Goal: Transaction & Acquisition: Book appointment/travel/reservation

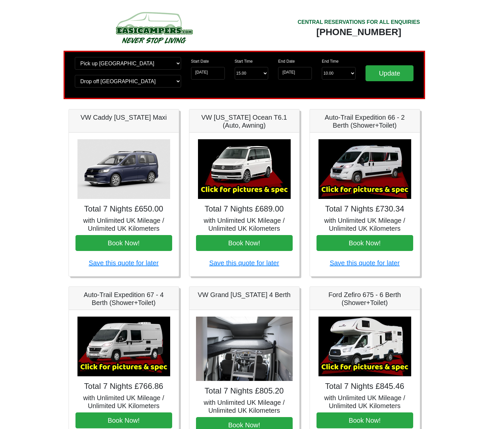
scroll to position [109, 0]
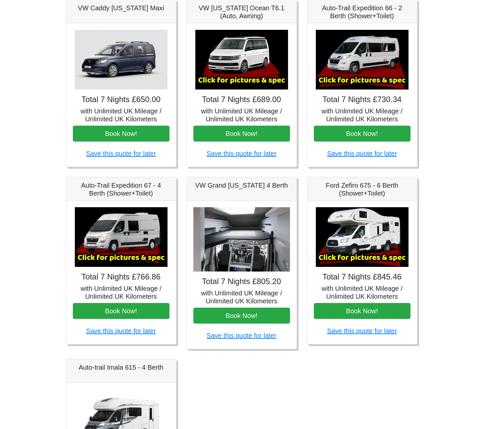
click at [374, 72] on img at bounding box center [362, 60] width 93 height 60
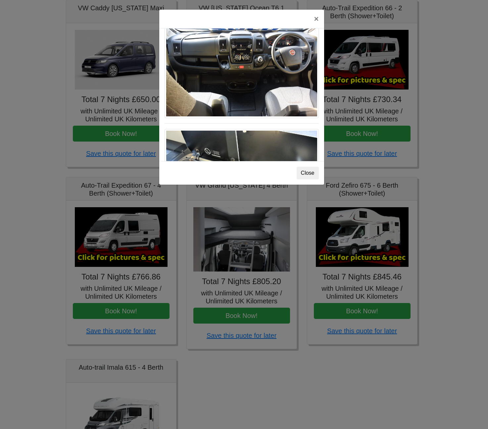
scroll to position [697, 0]
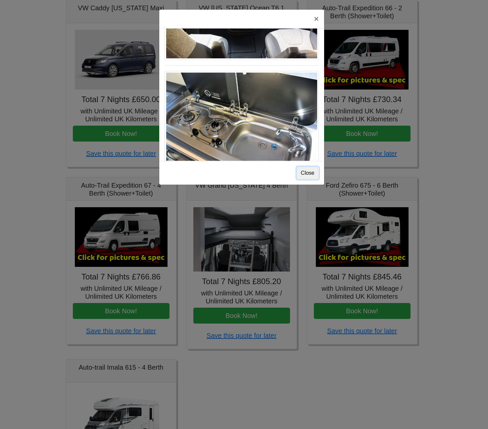
click at [307, 172] on button "Close" at bounding box center [308, 173] width 22 height 13
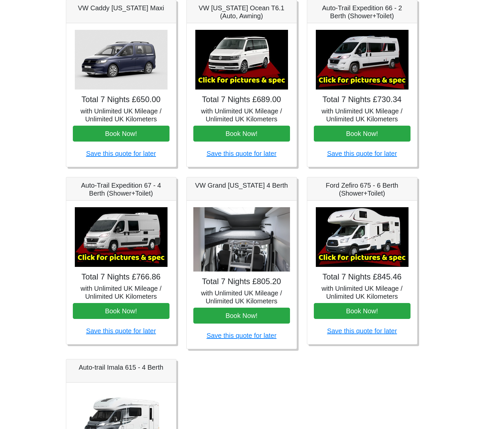
click at [137, 243] on img at bounding box center [121, 237] width 93 height 60
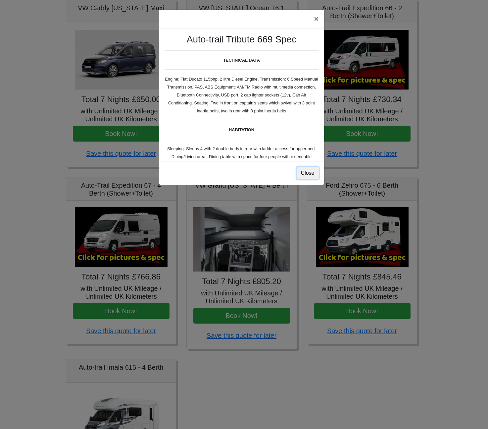
click at [307, 173] on button "Close" at bounding box center [308, 173] width 22 height 13
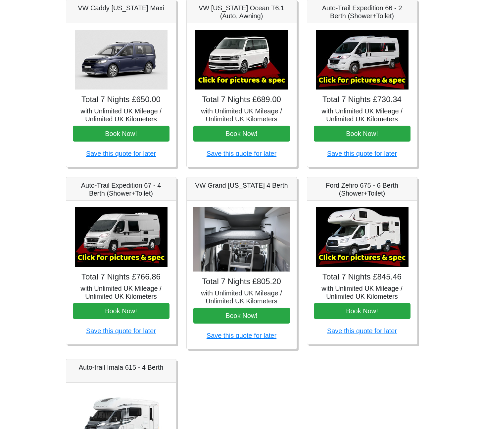
click at [348, 69] on img at bounding box center [362, 60] width 93 height 60
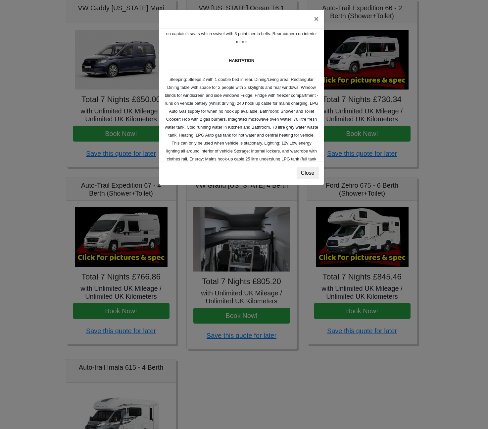
scroll to position [27, 0]
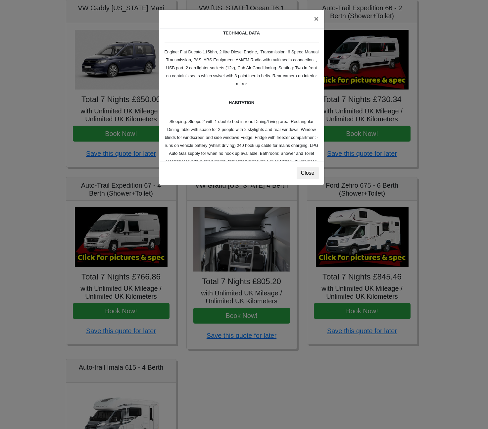
click at [136, 245] on div "× Fiat [PERSON_NAME] L 2 Spec TECHNICAL DATA Engine: Fiat Ducato 115bhp, 2 litr…" at bounding box center [244, 214] width 488 height 429
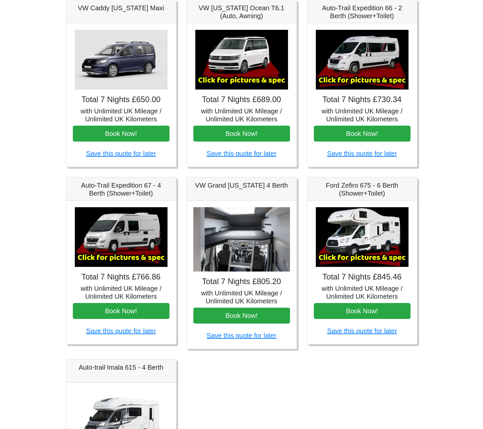
click at [130, 245] on img at bounding box center [121, 237] width 93 height 60
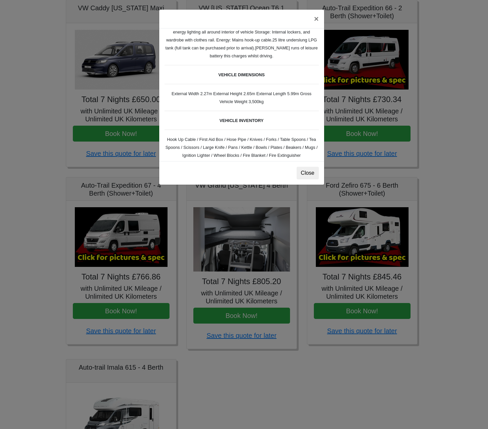
scroll to position [183, 0]
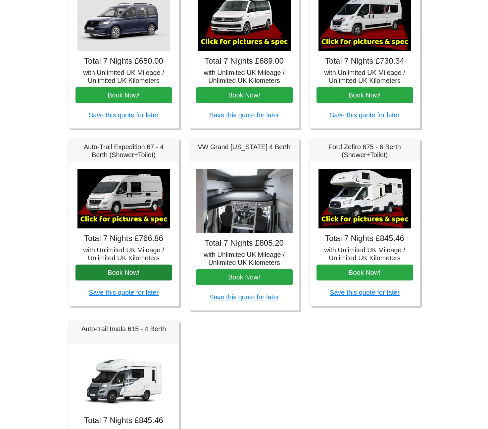
scroll to position [155, 0]
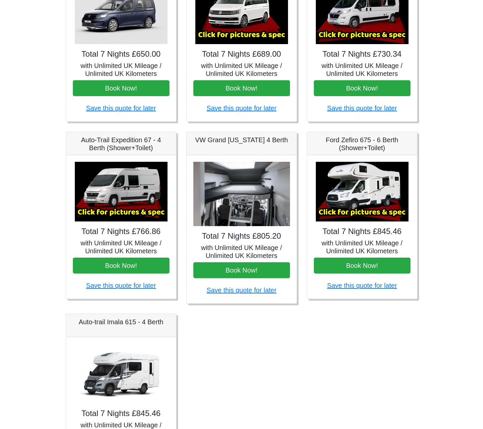
click at [122, 204] on img at bounding box center [121, 192] width 93 height 60
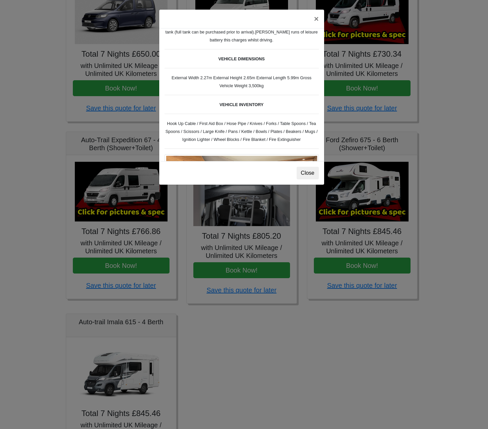
scroll to position [197, 0]
click at [316, 19] on button "×" at bounding box center [316, 19] width 15 height 19
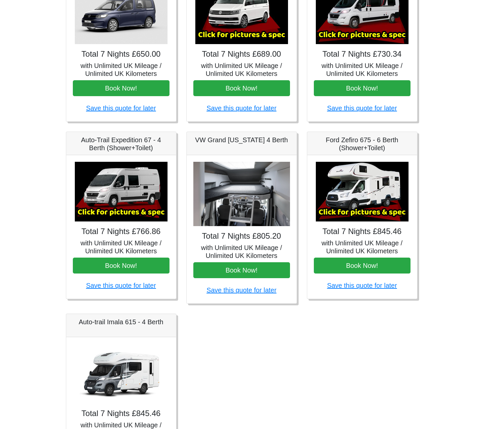
click at [343, 27] on img at bounding box center [362, 14] width 93 height 60
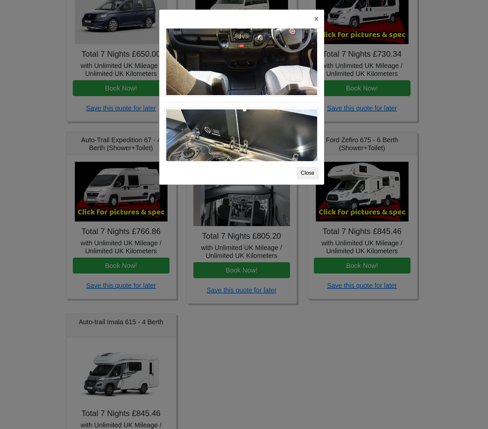
scroll to position [697, 0]
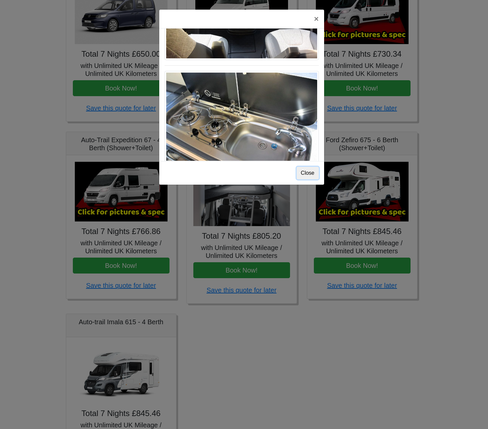
click at [308, 172] on button "Close" at bounding box center [308, 173] width 22 height 13
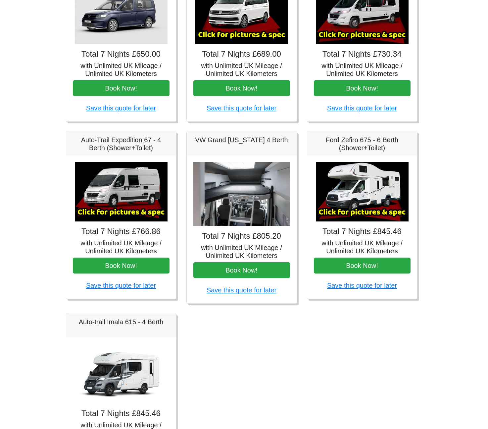
scroll to position [139, 0]
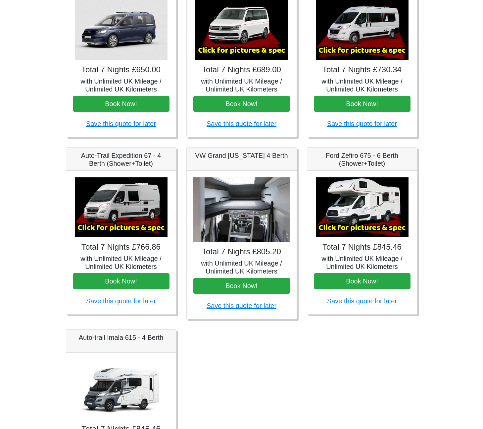
click at [128, 200] on img at bounding box center [121, 207] width 93 height 60
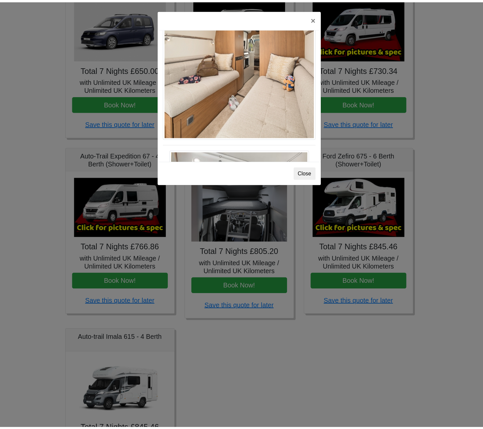
scroll to position [682, 0]
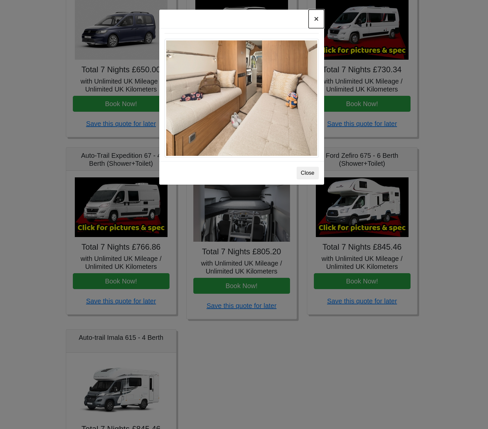
click at [317, 21] on button "×" at bounding box center [316, 19] width 15 height 19
